Goal: Task Accomplishment & Management: Complete application form

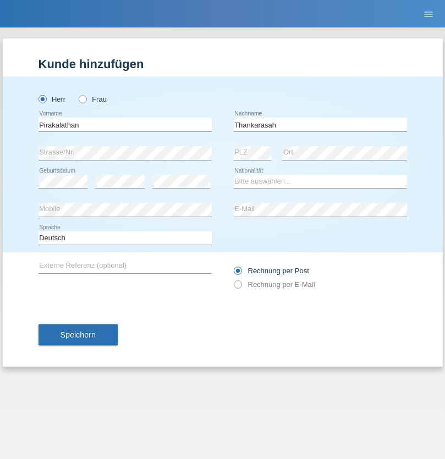
type input "Thankarasah"
select select "LK"
select select "C"
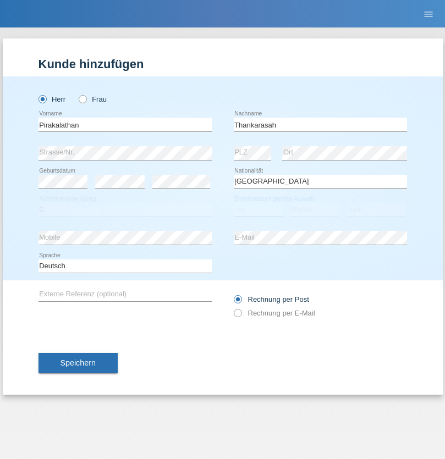
select select "14"
select select "05"
select select "2018"
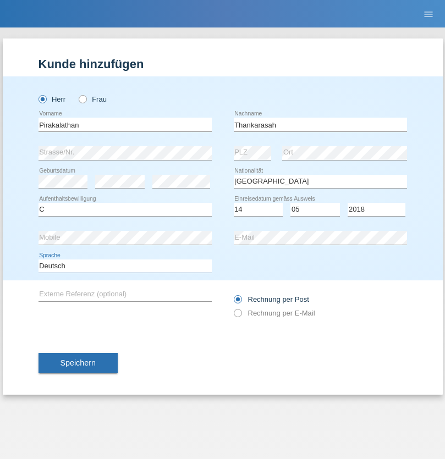
select select "en"
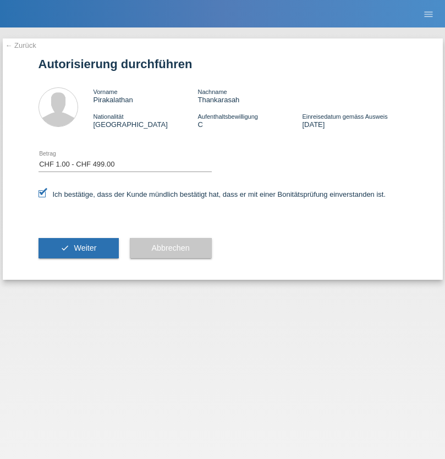
select select "1"
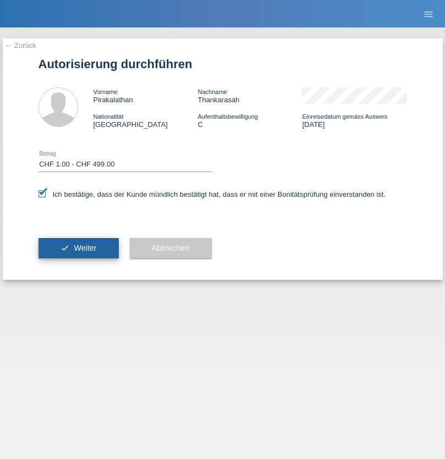
click at [78, 248] on span "Weiter" at bounding box center [85, 247] width 23 height 9
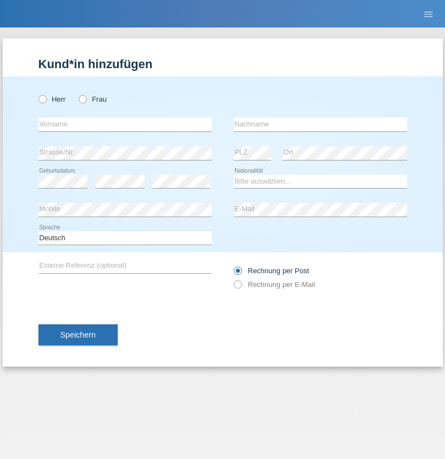
radio input "true"
click at [125, 124] on input "text" at bounding box center [124, 125] width 173 height 14
type input "[PERSON_NAME]"
click at [320, 124] on input "text" at bounding box center [320, 125] width 173 height 14
type input "KILIC"
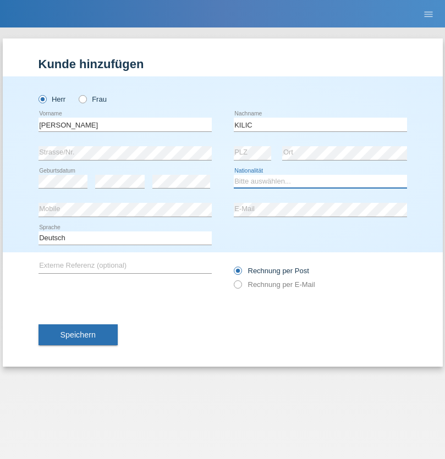
select select "TR"
select select "C"
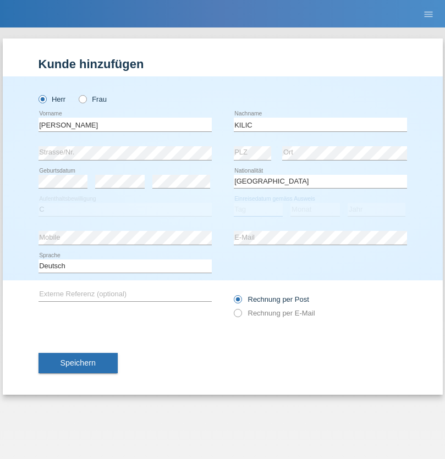
select select "01"
select select "11"
select select "2021"
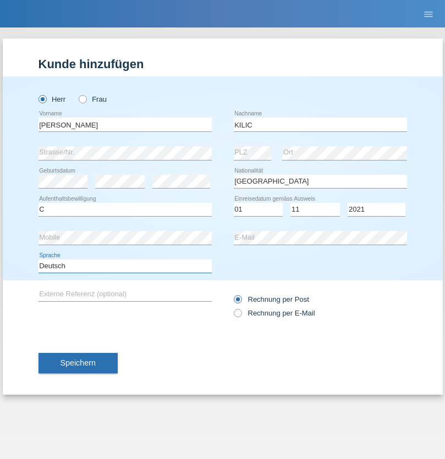
select select "en"
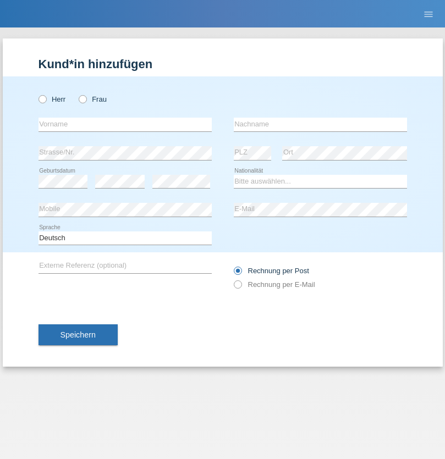
radio input "true"
click at [125, 124] on input "text" at bounding box center [124, 125] width 173 height 14
type input "Jörg"
click at [320, 124] on input "text" at bounding box center [320, 125] width 173 height 14
type input "Traksel"
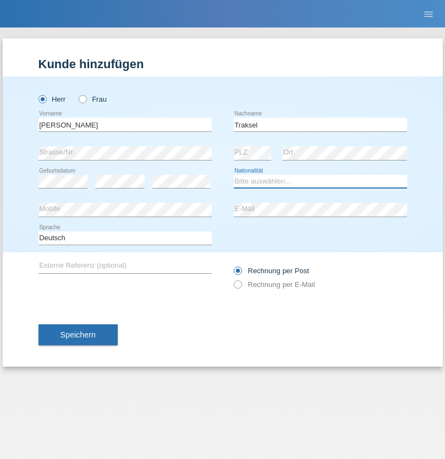
select select "DE"
select select "C"
select select "01"
select select "07"
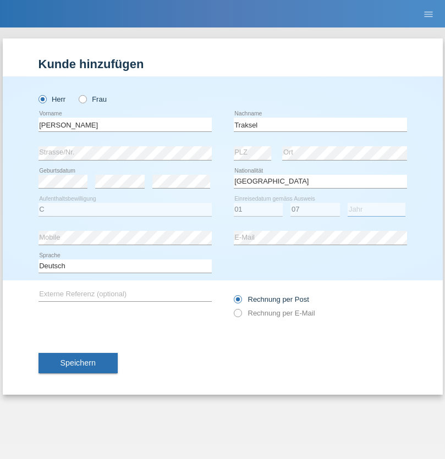
select select "2008"
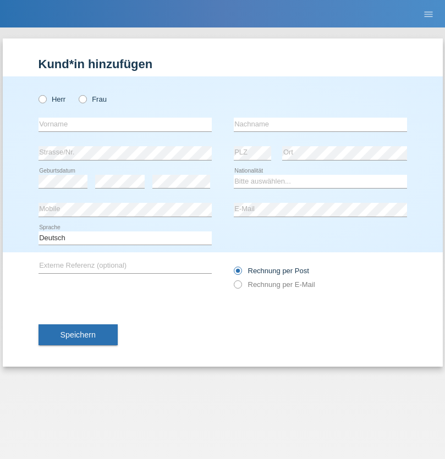
radio input "true"
click at [125, 124] on input "text" at bounding box center [124, 125] width 173 height 14
type input "[PERSON_NAME]"
click at [320, 124] on input "text" at bounding box center [320, 125] width 173 height 14
type input "Rohrer"
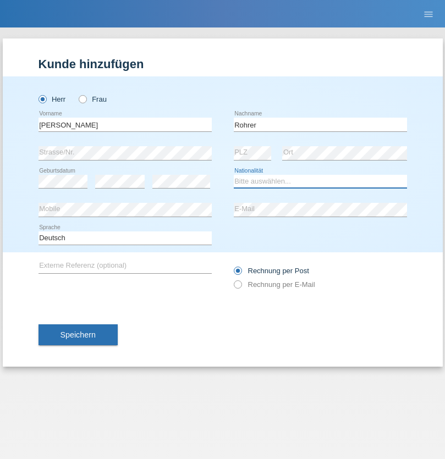
select select "CH"
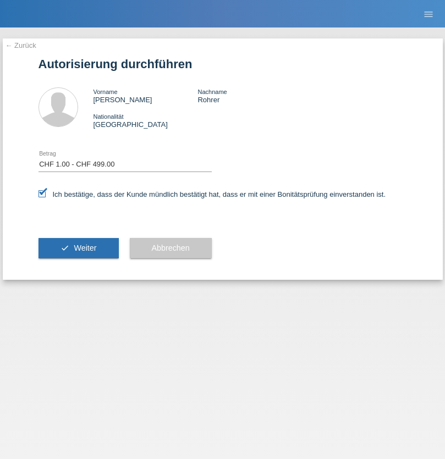
select select "1"
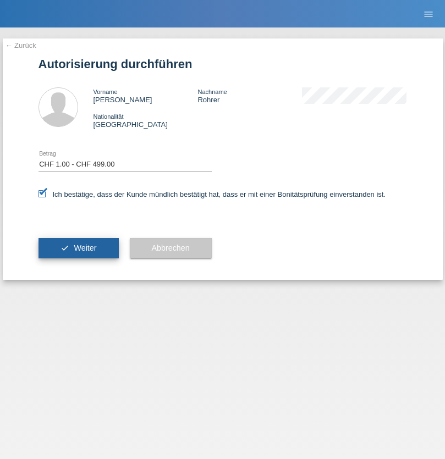
click at [78, 248] on span "Weiter" at bounding box center [85, 247] width 23 height 9
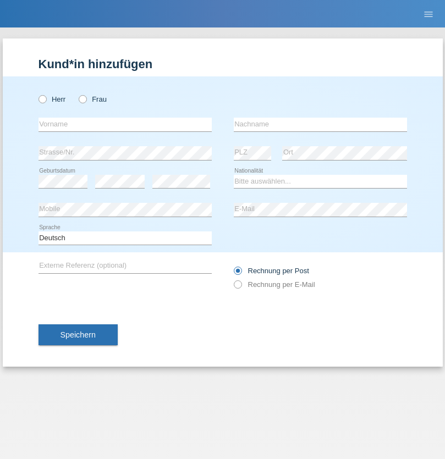
radio input "true"
click at [125, 124] on input "text" at bounding box center [124, 125] width 173 height 14
type input "Diego"
click at [320, 124] on input "text" at bounding box center [320, 125] width 173 height 14
type input "Patera"
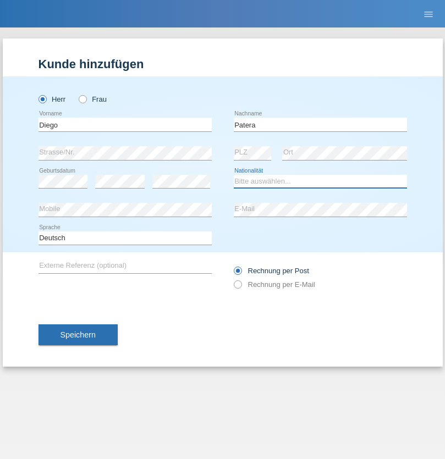
select select "CH"
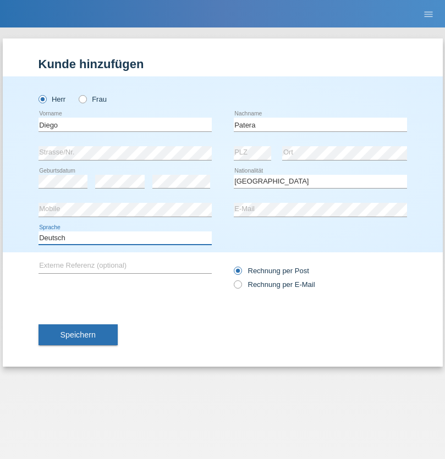
select select "en"
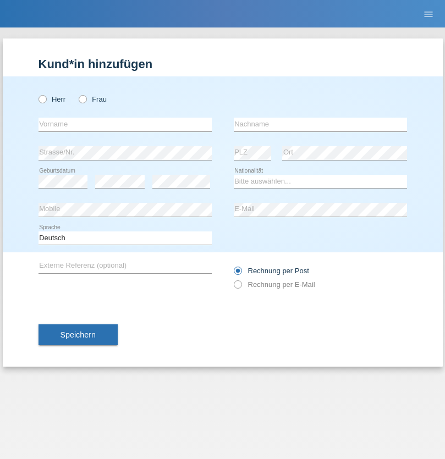
radio input "true"
click at [125, 124] on input "text" at bounding box center [124, 125] width 173 height 14
type input "Ketty"
click at [320, 124] on input "text" at bounding box center [320, 125] width 173 height 14
type input "Kalupnath"
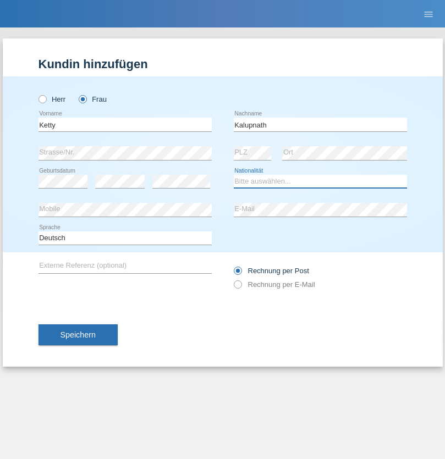
select select "CH"
radio input "true"
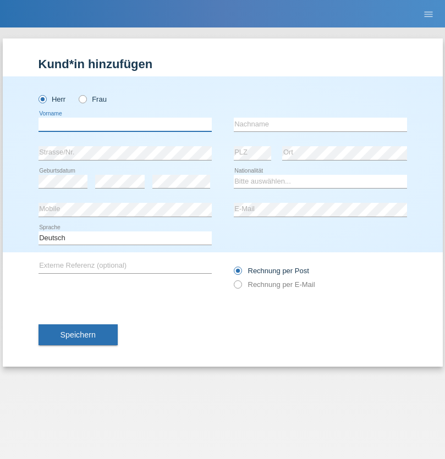
click at [125, 124] on input "text" at bounding box center [124, 125] width 173 height 14
type input "Franco"
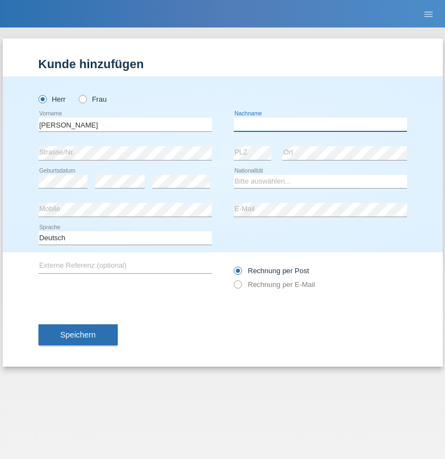
click at [320, 124] on input "text" at bounding box center [320, 125] width 173 height 14
type input "Mucha"
select select "CH"
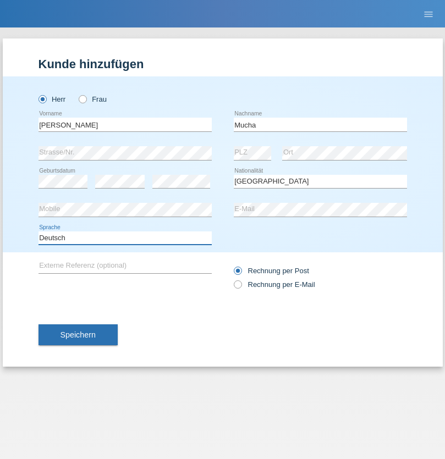
select select "en"
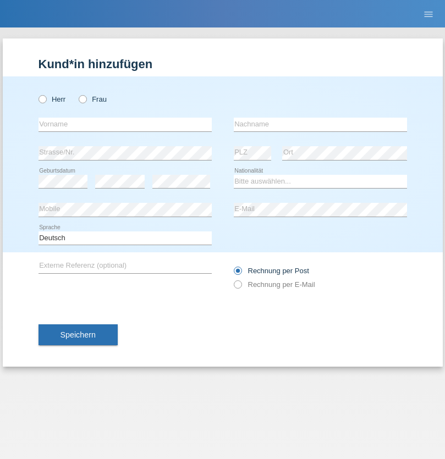
radio input "true"
click at [125, 124] on input "text" at bounding box center [124, 125] width 173 height 14
type input "Franziska"
click at [320, 124] on input "text" at bounding box center [320, 125] width 173 height 14
type input "Starke"
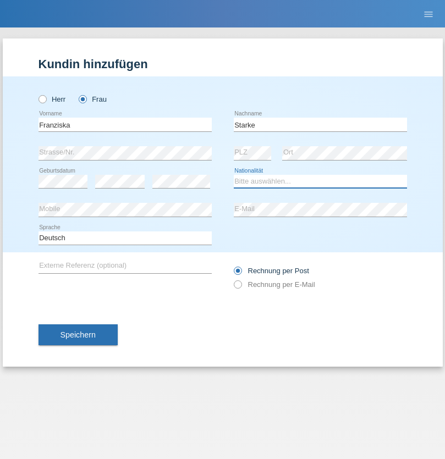
select select "DE"
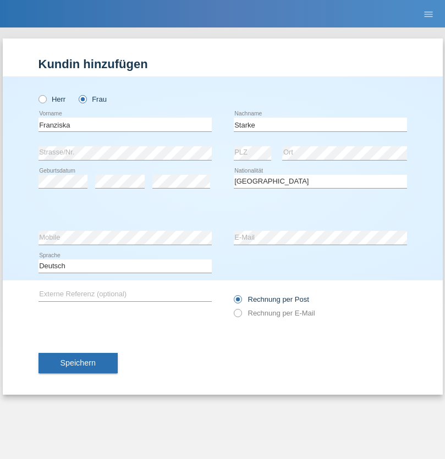
select select "C"
select select "01"
select select "03"
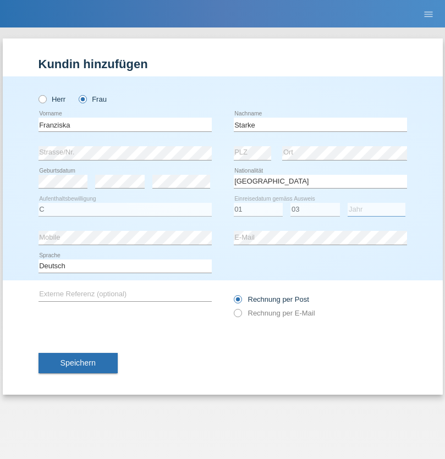
select select "1985"
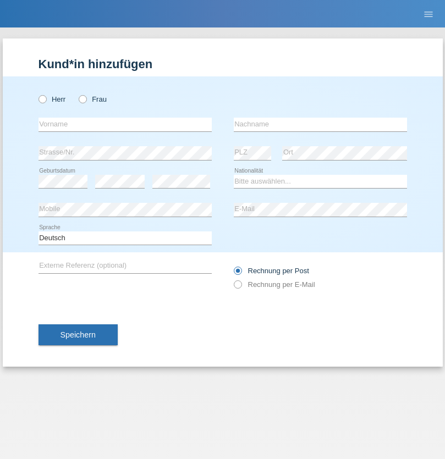
radio input "true"
click at [125, 124] on input "text" at bounding box center [124, 125] width 173 height 14
type input "[DEMOGRAPHIC_DATA]"
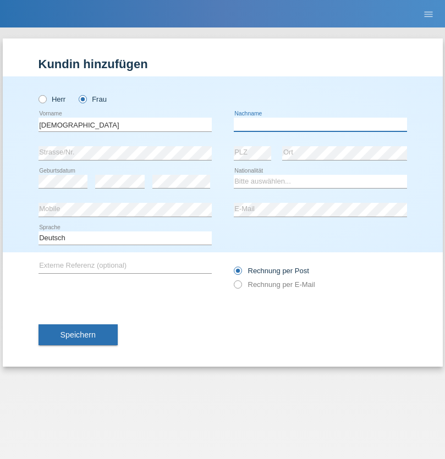
click at [320, 124] on input "text" at bounding box center [320, 125] width 173 height 14
type input "Cimbaljević"
select select "HR"
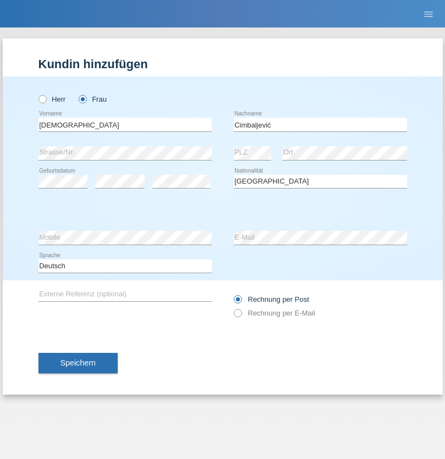
select select "C"
select select "12"
select select "08"
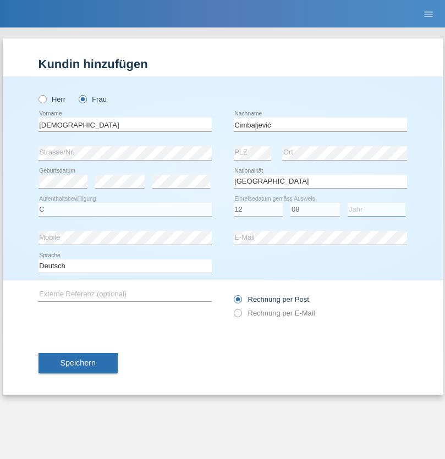
select select "2021"
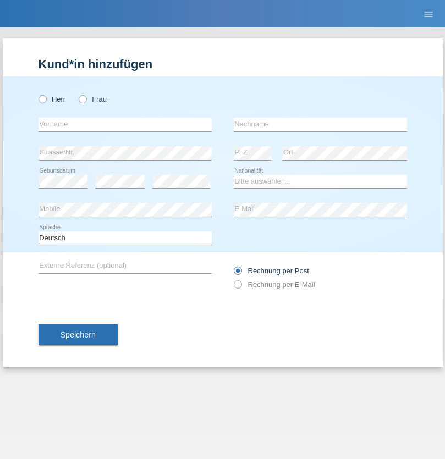
radio input "true"
click at [125, 124] on input "text" at bounding box center [124, 125] width 173 height 14
type input "Batsche"
click at [320, 124] on input "text" at bounding box center [320, 125] width 173 height 14
type input "Arifoska"
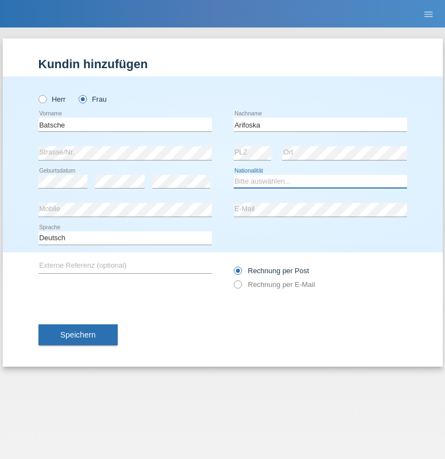
select select "CH"
radio input "true"
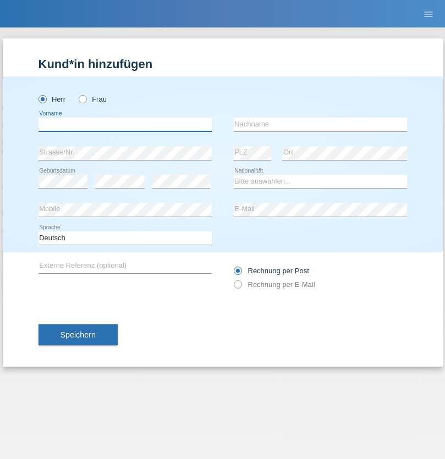
click at [125, 124] on input "text" at bounding box center [124, 125] width 173 height 14
type input "Emre"
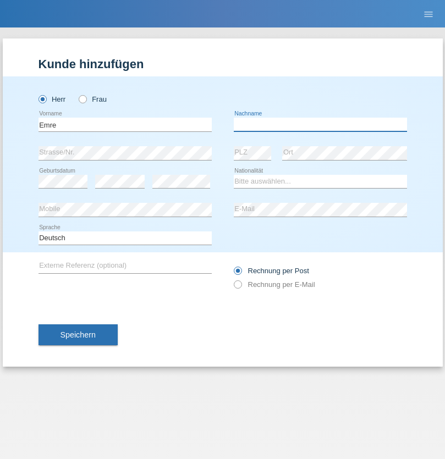
click at [320, 124] on input "text" at bounding box center [320, 125] width 173 height 14
type input "Uzun"
select select "CH"
